Goal: Information Seeking & Learning: Learn about a topic

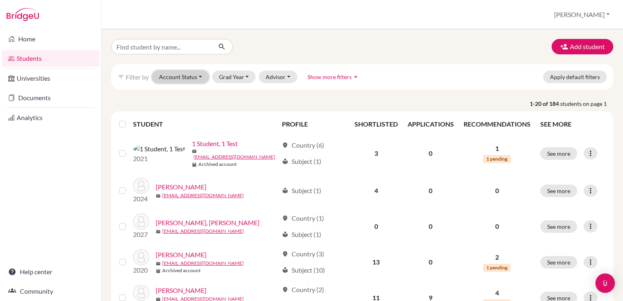
click at [187, 75] on button "Account Status" at bounding box center [180, 77] width 57 height 13
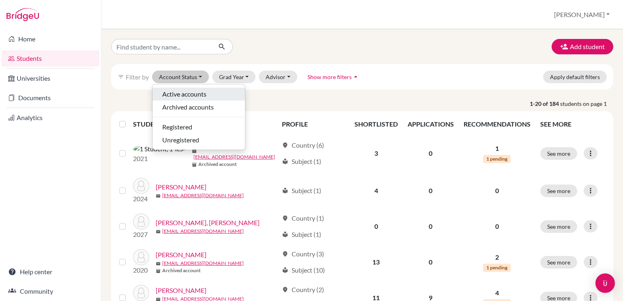
click at [192, 96] on span "Active accounts" at bounding box center [184, 94] width 44 height 10
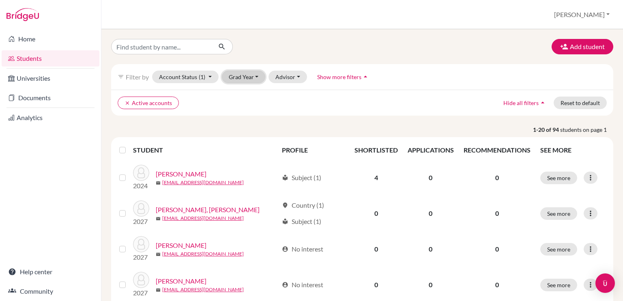
click at [234, 77] on button "Grad Year" at bounding box center [244, 77] width 44 height 13
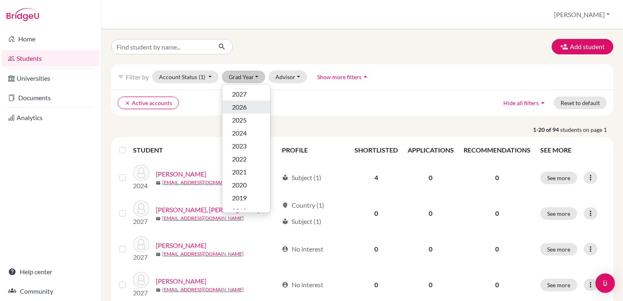
click at [242, 108] on span "2026" at bounding box center [239, 107] width 15 height 10
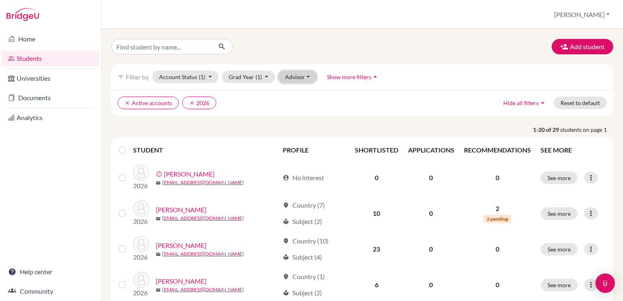
click at [299, 74] on button "Advisor" at bounding box center [297, 77] width 39 height 13
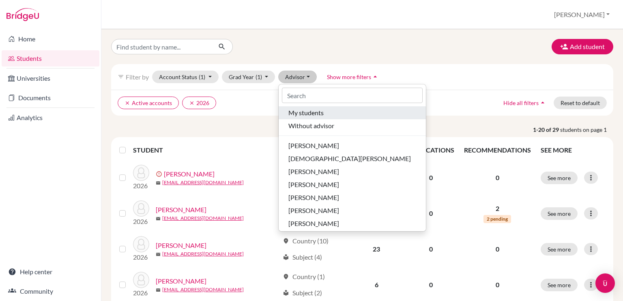
click at [311, 114] on span "My students" at bounding box center [305, 113] width 35 height 10
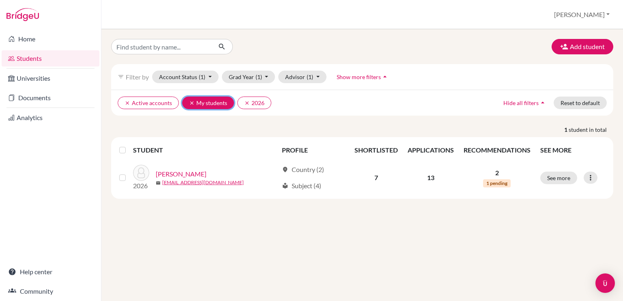
click at [191, 101] on icon "clear" at bounding box center [192, 103] width 6 height 6
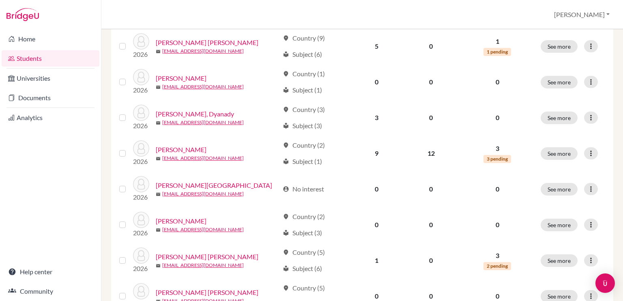
scroll to position [626, 0]
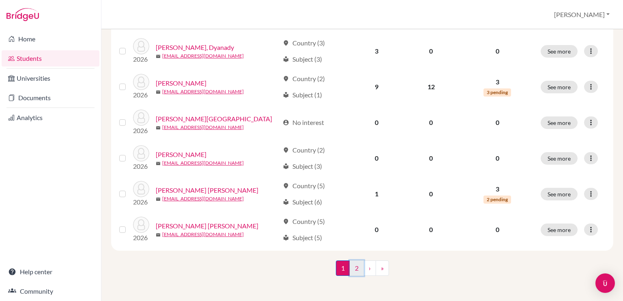
click at [350, 268] on link "2" at bounding box center [357, 267] width 14 height 15
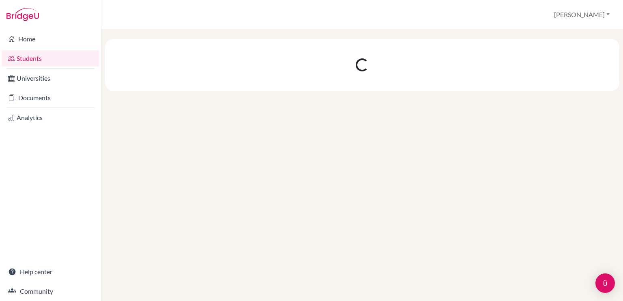
scroll to position [0, 0]
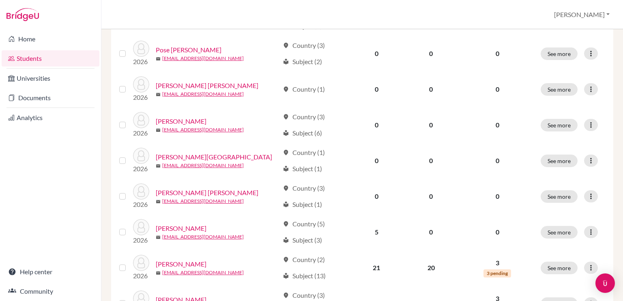
scroll to position [234, 0]
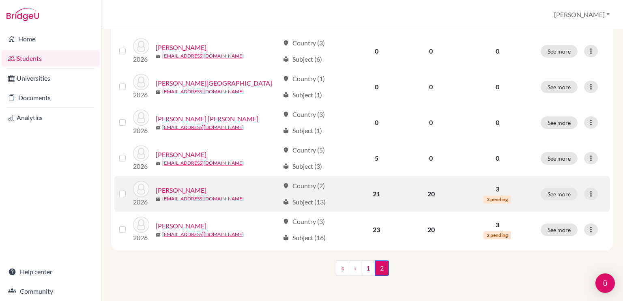
click at [198, 191] on link "[PERSON_NAME]" at bounding box center [181, 190] width 51 height 10
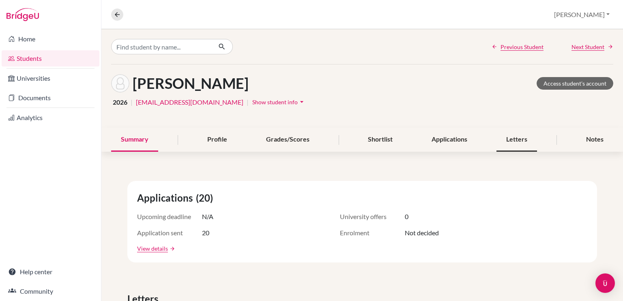
click at [511, 136] on div "Letters" at bounding box center [516, 140] width 41 height 24
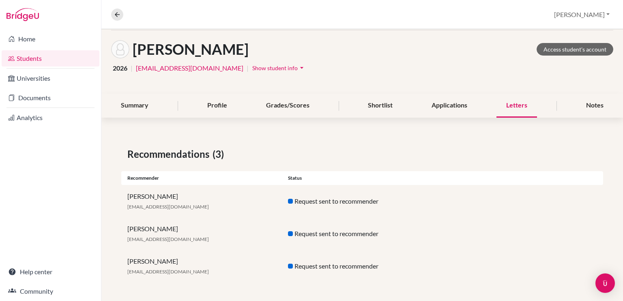
scroll to position [34, 0]
click at [118, 13] on icon at bounding box center [117, 14] width 7 height 7
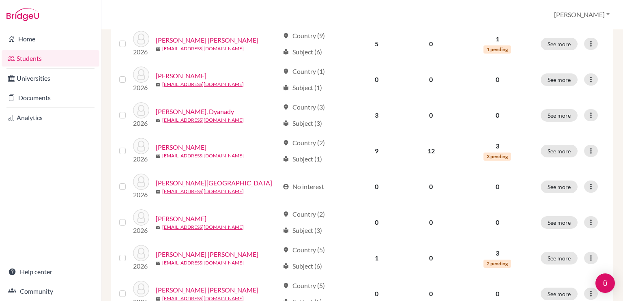
scroll to position [626, 0]
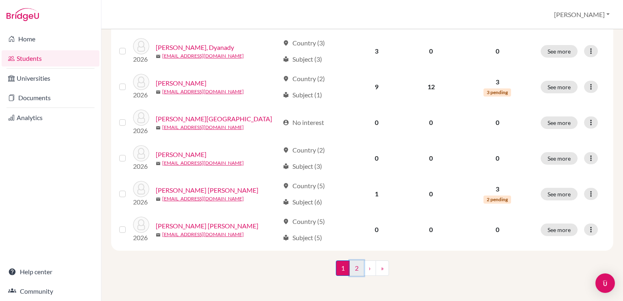
click at [354, 267] on link "2" at bounding box center [357, 267] width 14 height 15
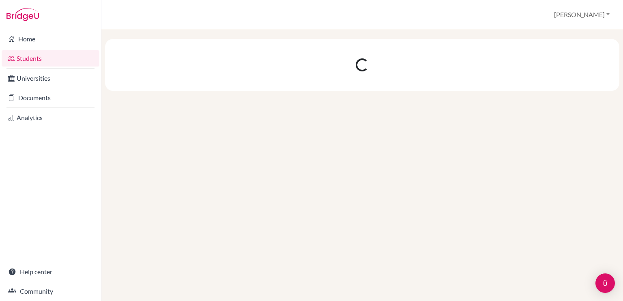
scroll to position [0, 0]
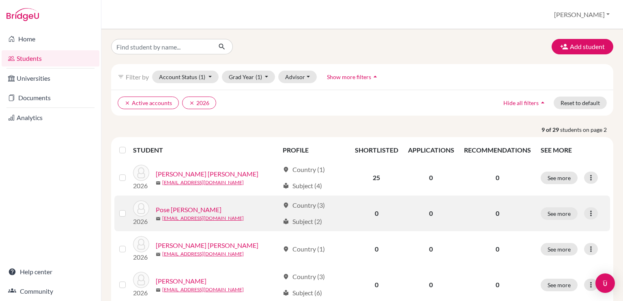
scroll to position [234, 0]
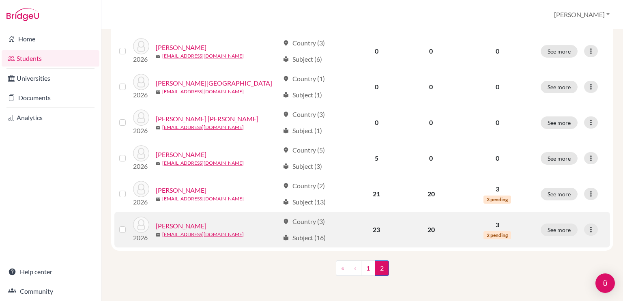
click at [188, 225] on link "[PERSON_NAME]" at bounding box center [181, 226] width 51 height 10
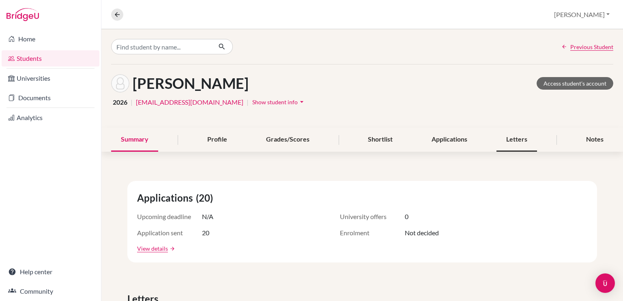
click at [512, 140] on div "Letters" at bounding box center [516, 140] width 41 height 24
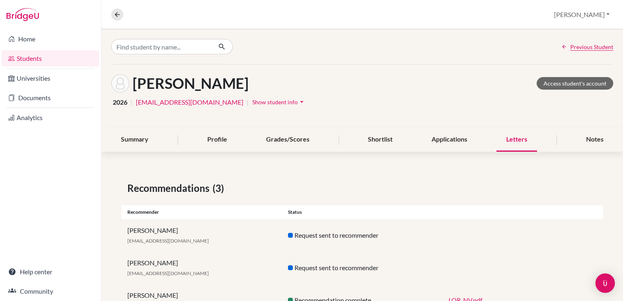
scroll to position [34, 0]
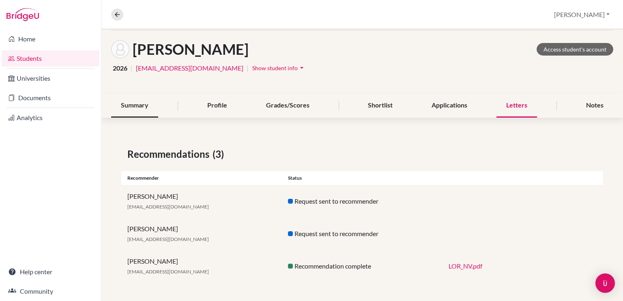
click at [141, 109] on div "Summary" at bounding box center [134, 106] width 47 height 24
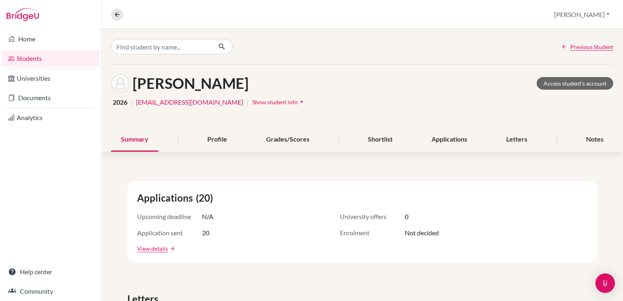
click at [62, 60] on link "Students" at bounding box center [51, 58] width 98 height 16
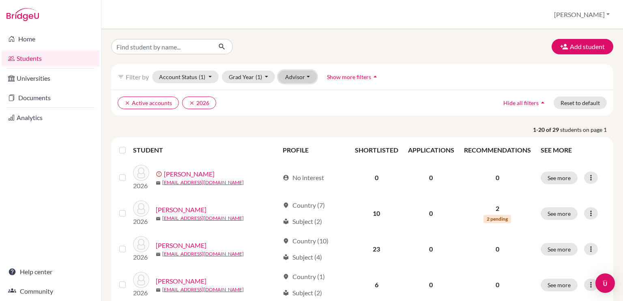
click at [292, 75] on button "Advisor" at bounding box center [297, 77] width 39 height 13
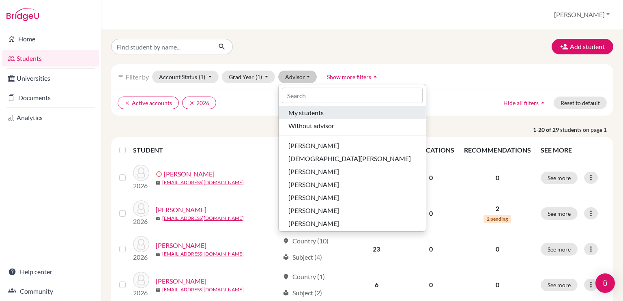
click at [302, 113] on span "My students" at bounding box center [305, 113] width 35 height 10
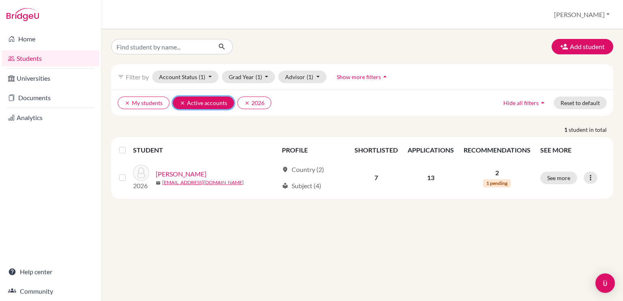
click at [180, 102] on icon "clear" at bounding box center [183, 103] width 6 height 6
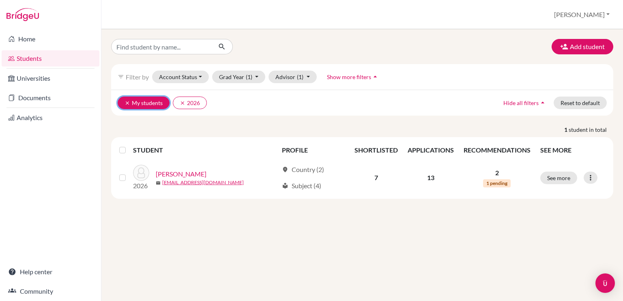
click at [125, 99] on button "clear My students" at bounding box center [144, 102] width 52 height 13
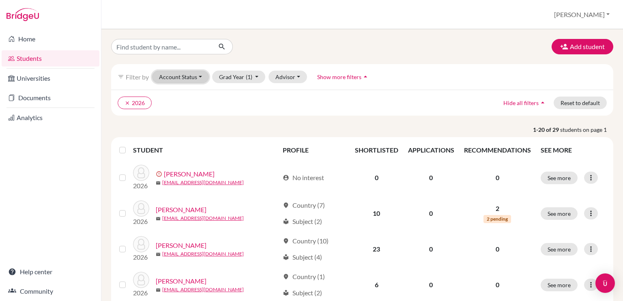
click at [176, 77] on button "Account Status" at bounding box center [180, 77] width 57 height 13
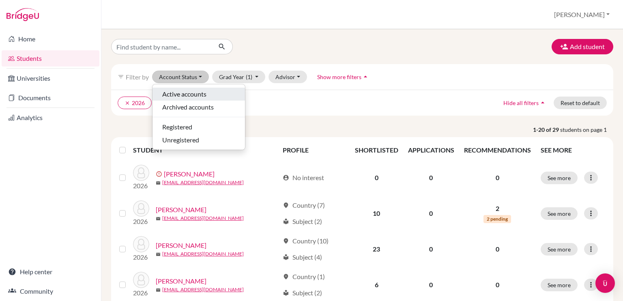
click at [180, 96] on span "Active accounts" at bounding box center [184, 94] width 44 height 10
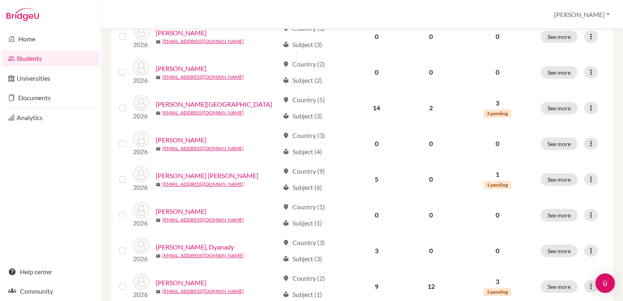
scroll to position [626, 0]
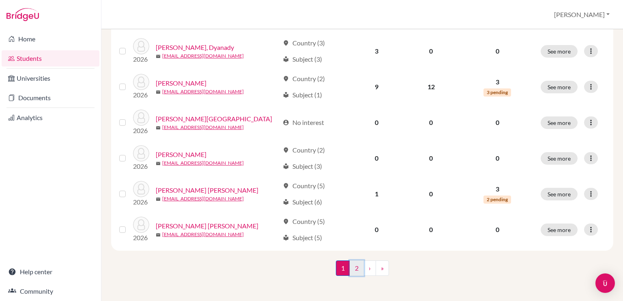
click at [354, 269] on link "2" at bounding box center [357, 267] width 14 height 15
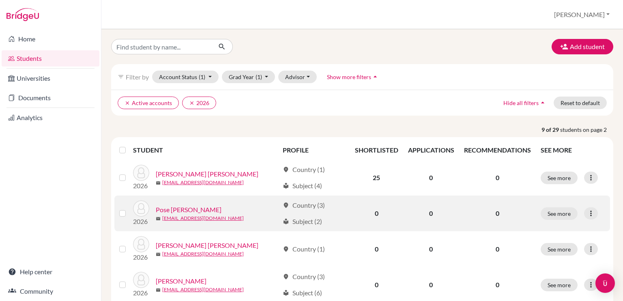
scroll to position [234, 0]
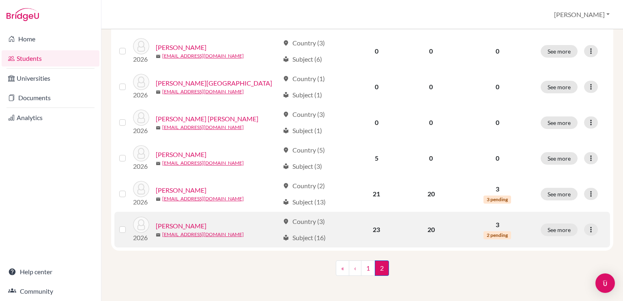
click at [182, 224] on link "[PERSON_NAME]" at bounding box center [181, 226] width 51 height 10
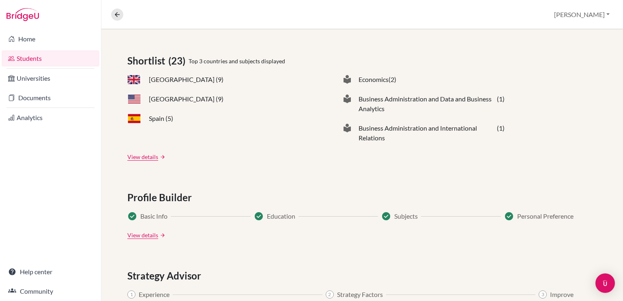
scroll to position [351, 0]
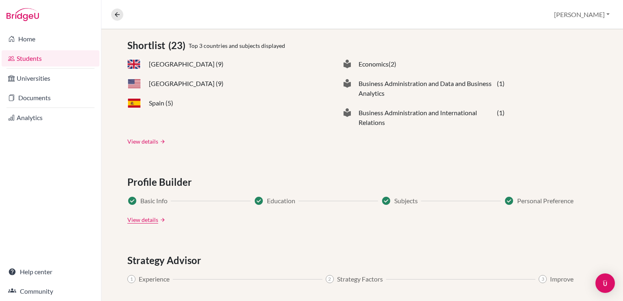
click at [148, 140] on link "View details" at bounding box center [142, 141] width 31 height 9
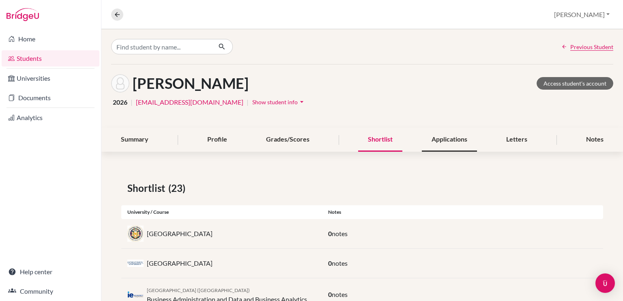
click at [444, 133] on div "Applications" at bounding box center [449, 140] width 55 height 24
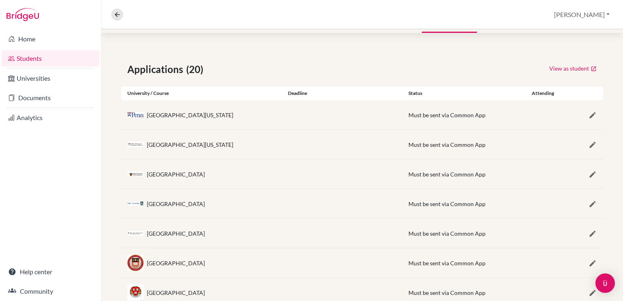
scroll to position [116, 0]
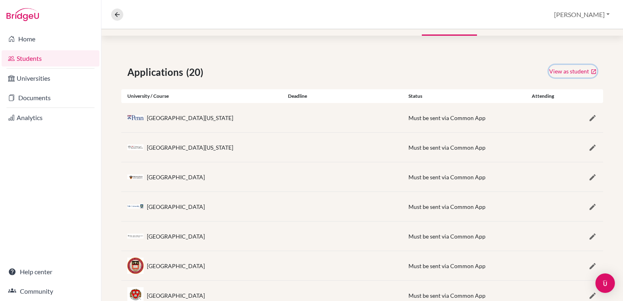
click at [570, 70] on link "View as student" at bounding box center [573, 71] width 48 height 13
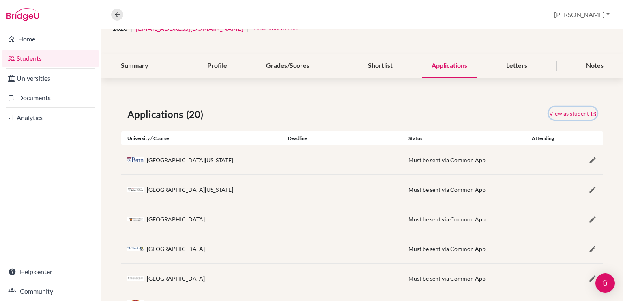
scroll to position [0, 0]
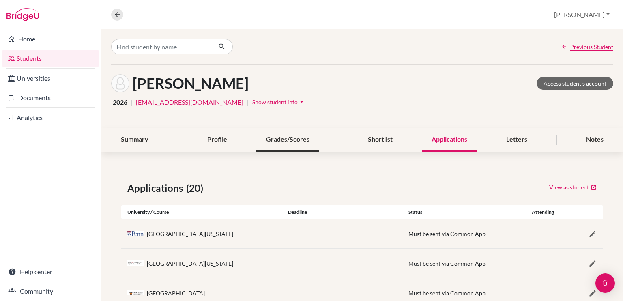
click at [289, 139] on div "Grades/Scores" at bounding box center [287, 140] width 63 height 24
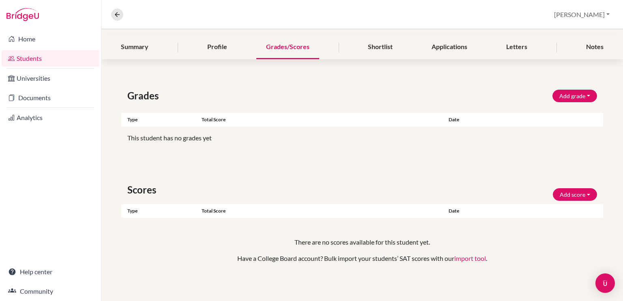
scroll to position [92, 0]
drag, startPoint x: 565, startPoint y: 95, endPoint x: 517, endPoint y: 70, distance: 53.7
click at [517, 70] on div "Grades Add grade IB Predicted 4.0 GPA Weighted GPA Type Total score Date Unsupp…" at bounding box center [361, 185] width 521 height 233
click at [557, 97] on button "Add grade" at bounding box center [574, 96] width 45 height 13
click at [583, 192] on button "Add score" at bounding box center [575, 194] width 44 height 13
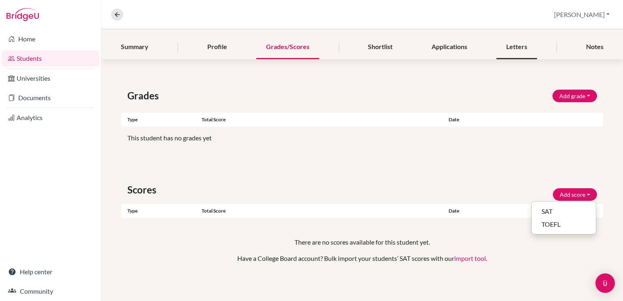
click at [504, 49] on div "Letters" at bounding box center [516, 47] width 41 height 24
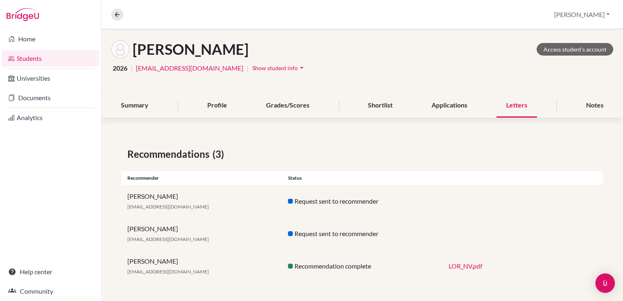
scroll to position [34, 0]
click at [144, 105] on div "Summary" at bounding box center [134, 106] width 47 height 24
